Goal: Navigation & Orientation: Find specific page/section

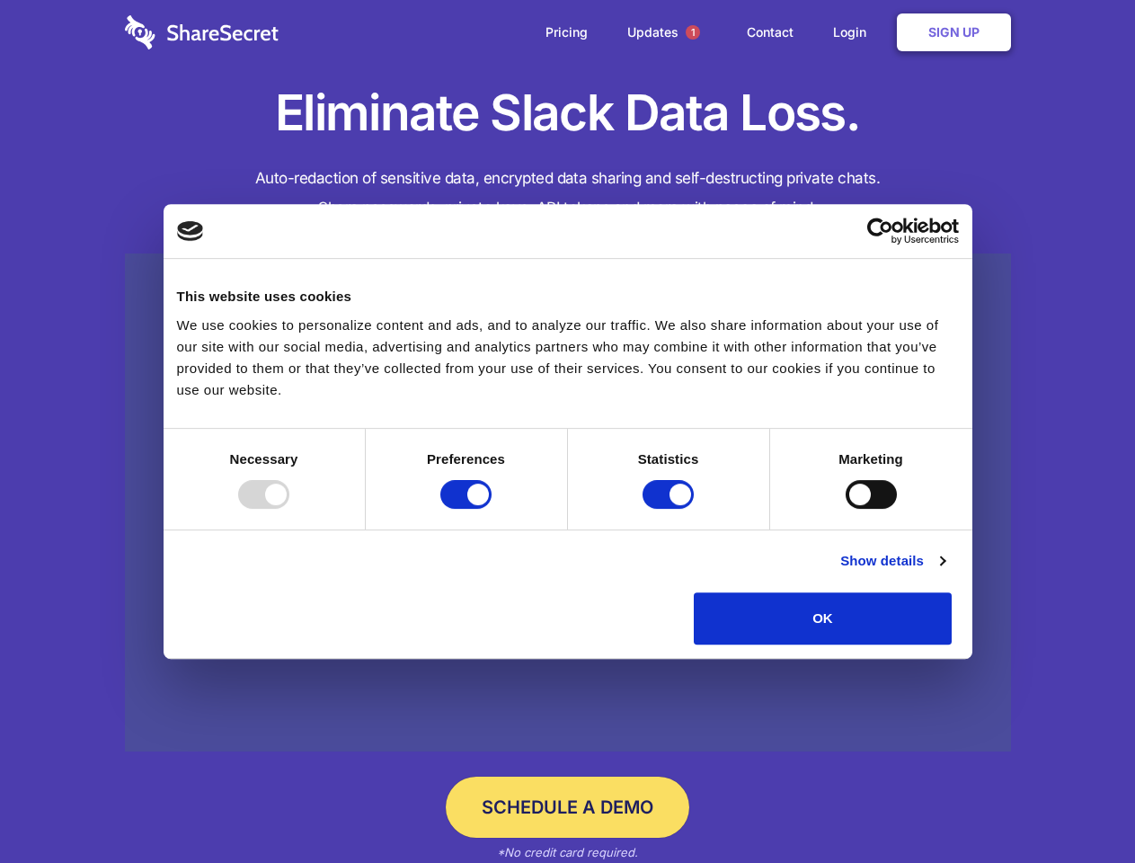
click at [289, 509] on div at bounding box center [263, 494] width 51 height 29
click at [492, 509] on input "Preferences" at bounding box center [465, 494] width 51 height 29
checkbox input "false"
click at [670, 509] on input "Statistics" at bounding box center [668, 494] width 51 height 29
checkbox input "false"
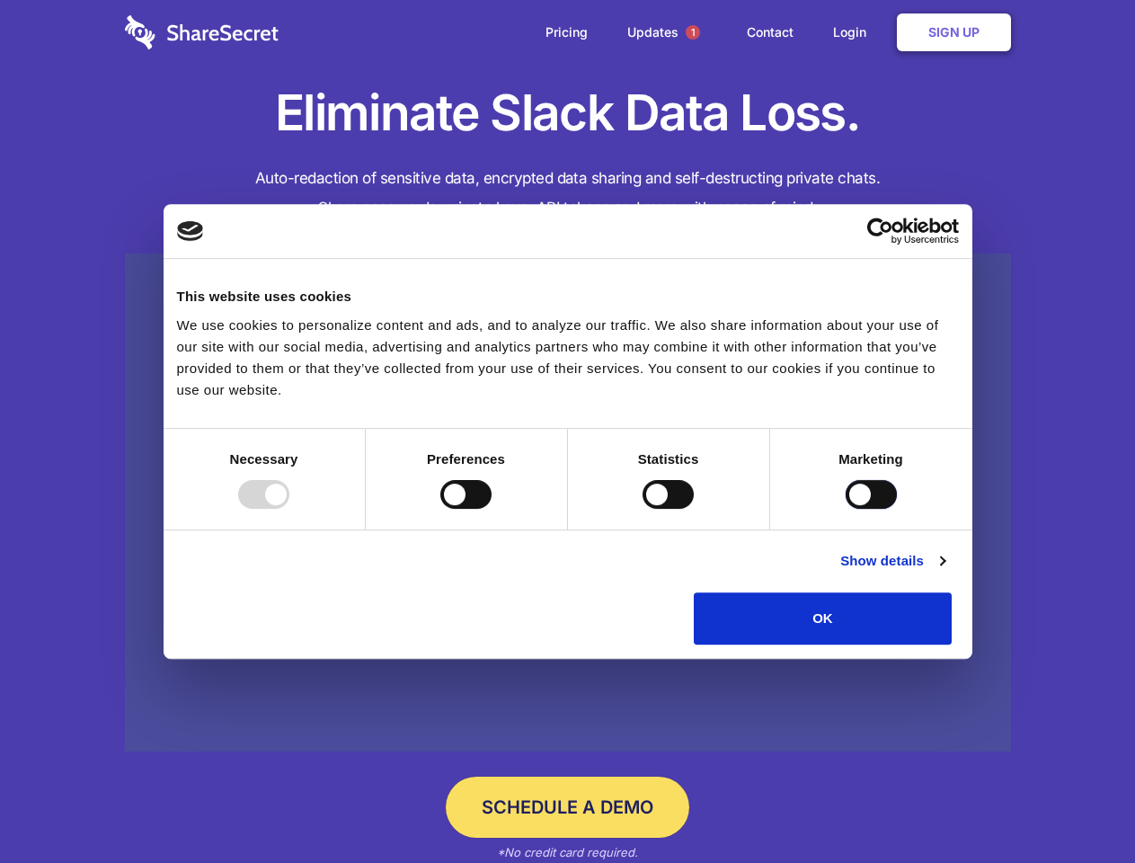
click at [846, 509] on input "Marketing" at bounding box center [871, 494] width 51 height 29
checkbox input "true"
click at [944, 572] on link "Show details" at bounding box center [892, 561] width 104 height 22
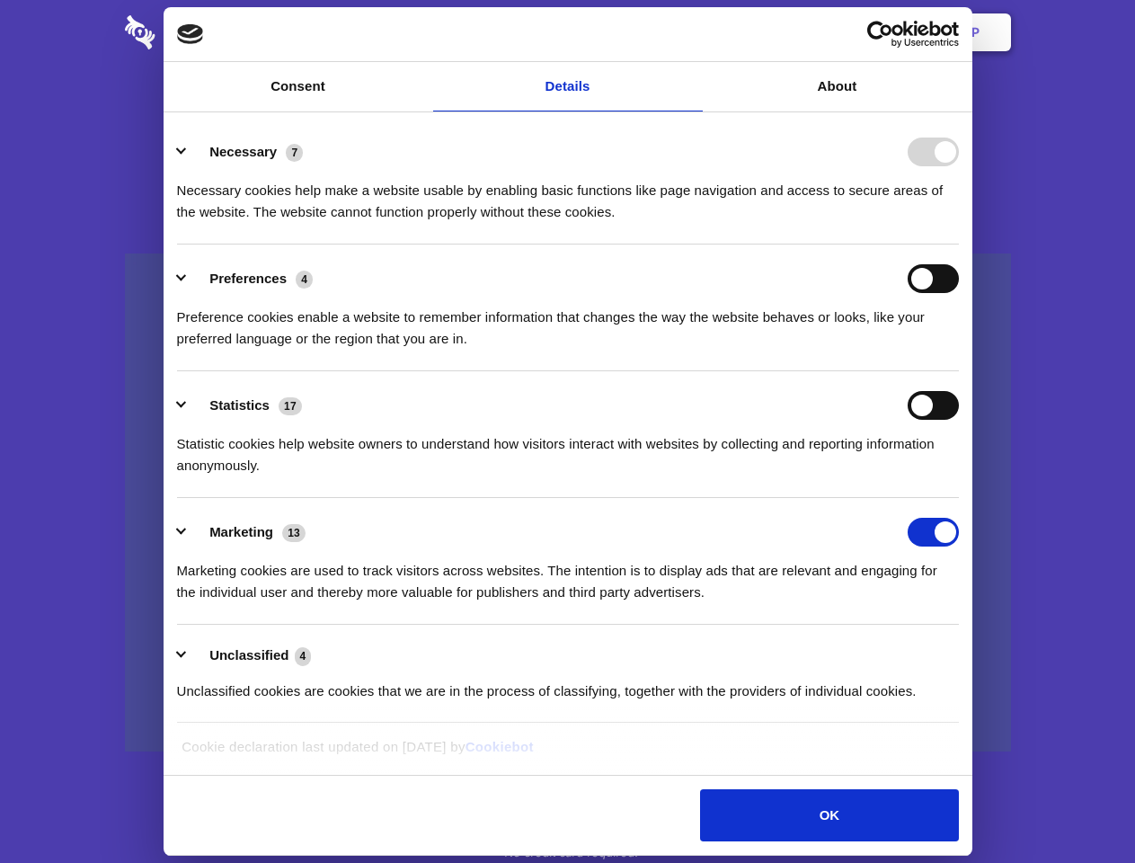
click at [959, 223] on div "Necessary cookies help make a website usable by enabling basic functions like p…" at bounding box center [568, 194] width 782 height 57
click at [692, 32] on span "1" at bounding box center [693, 32] width 14 height 14
